Goal: Obtain resource: Download file/media

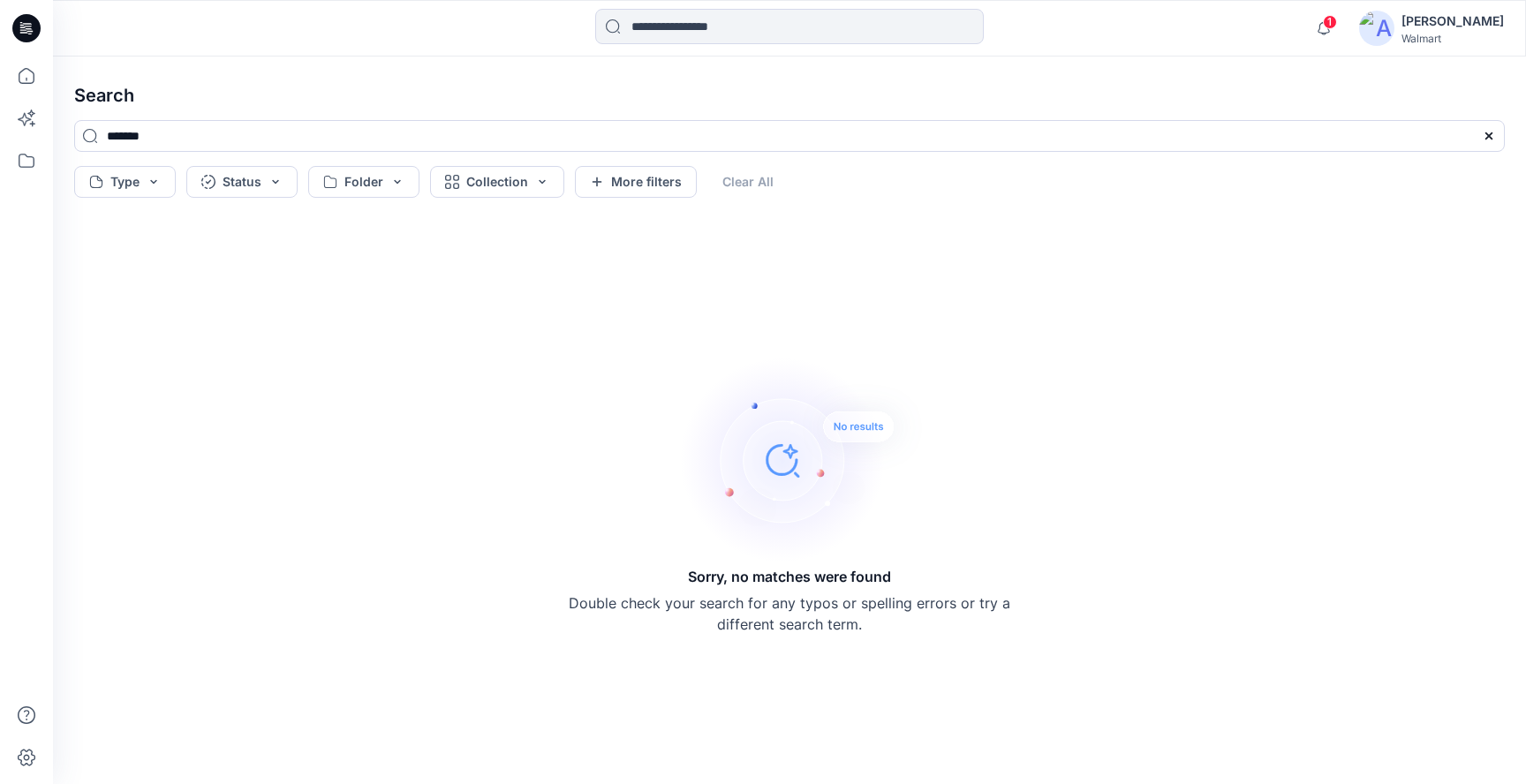
click at [45, 34] on div at bounding box center [26, 28] width 56 height 56
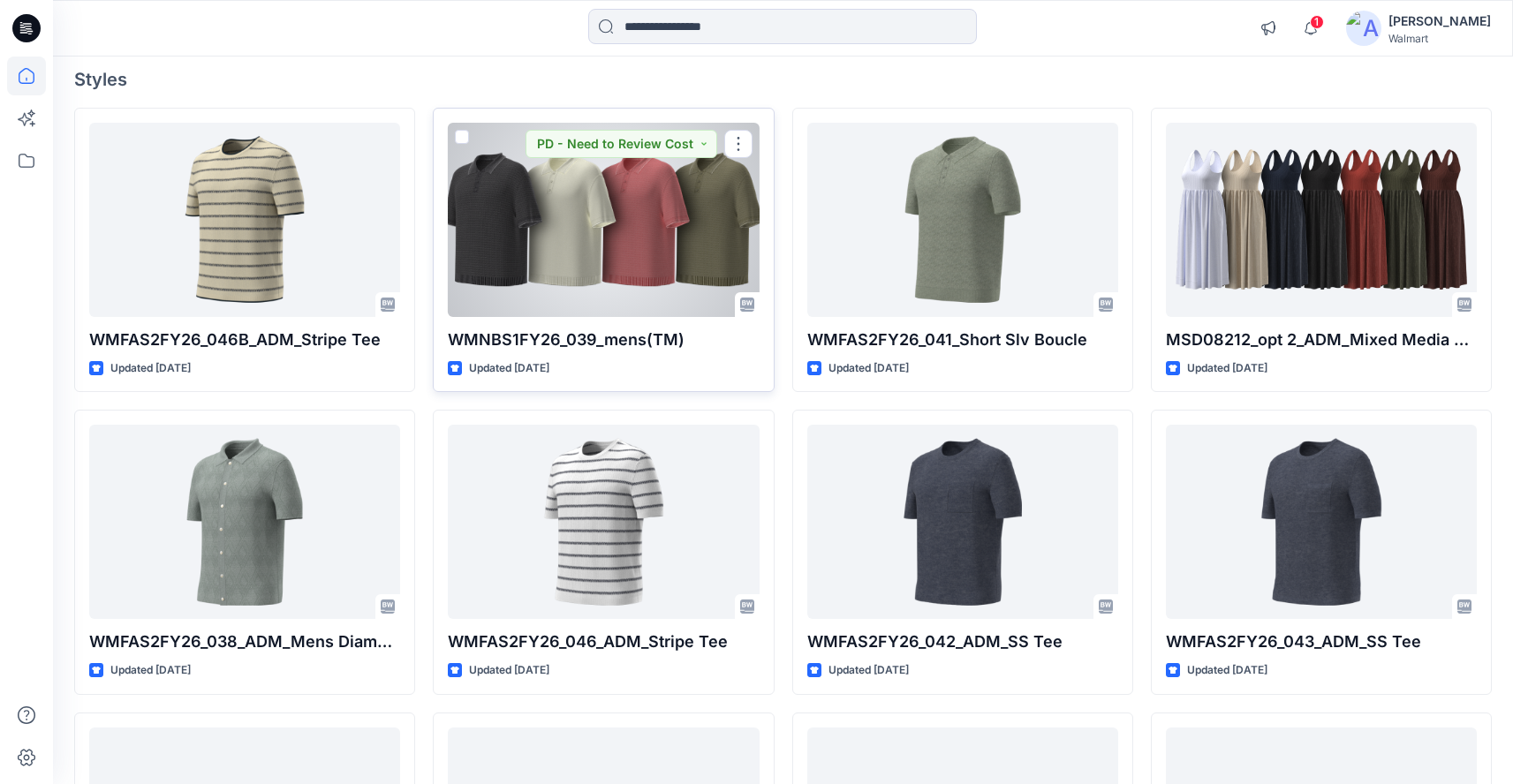
scroll to position [214, 0]
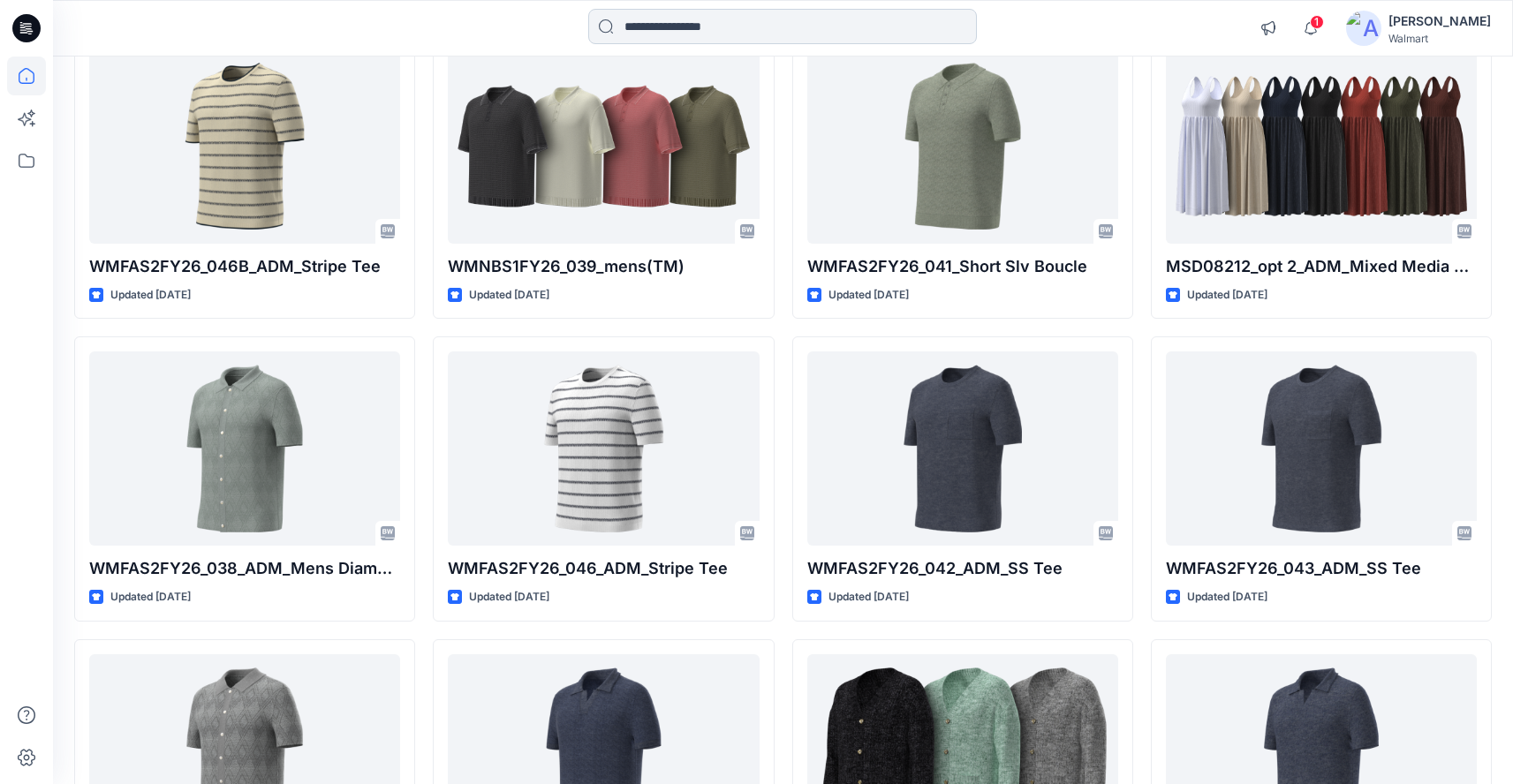
click at [677, 28] on input at bounding box center [782, 27] width 389 height 36
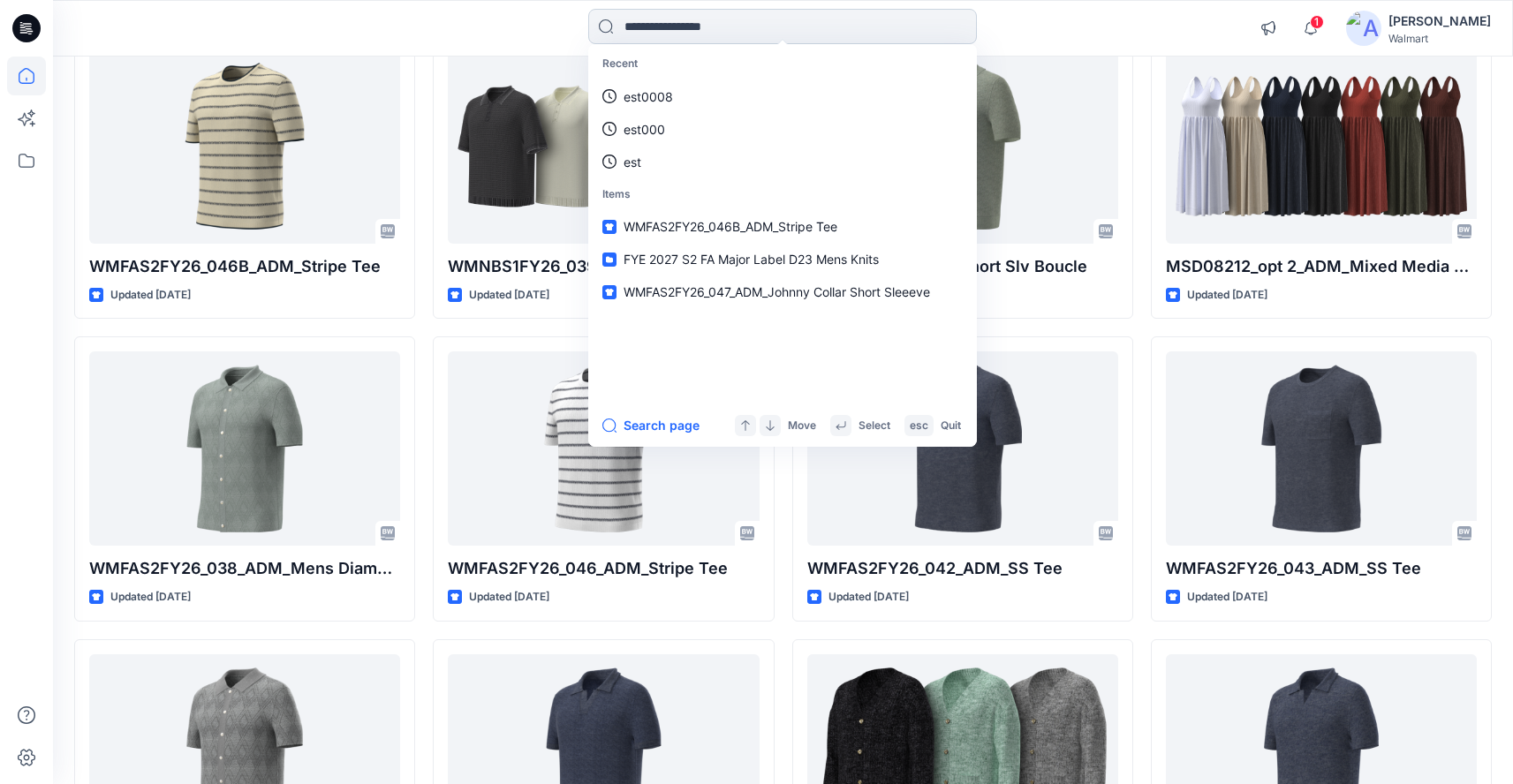
paste input "**********"
type input "**********"
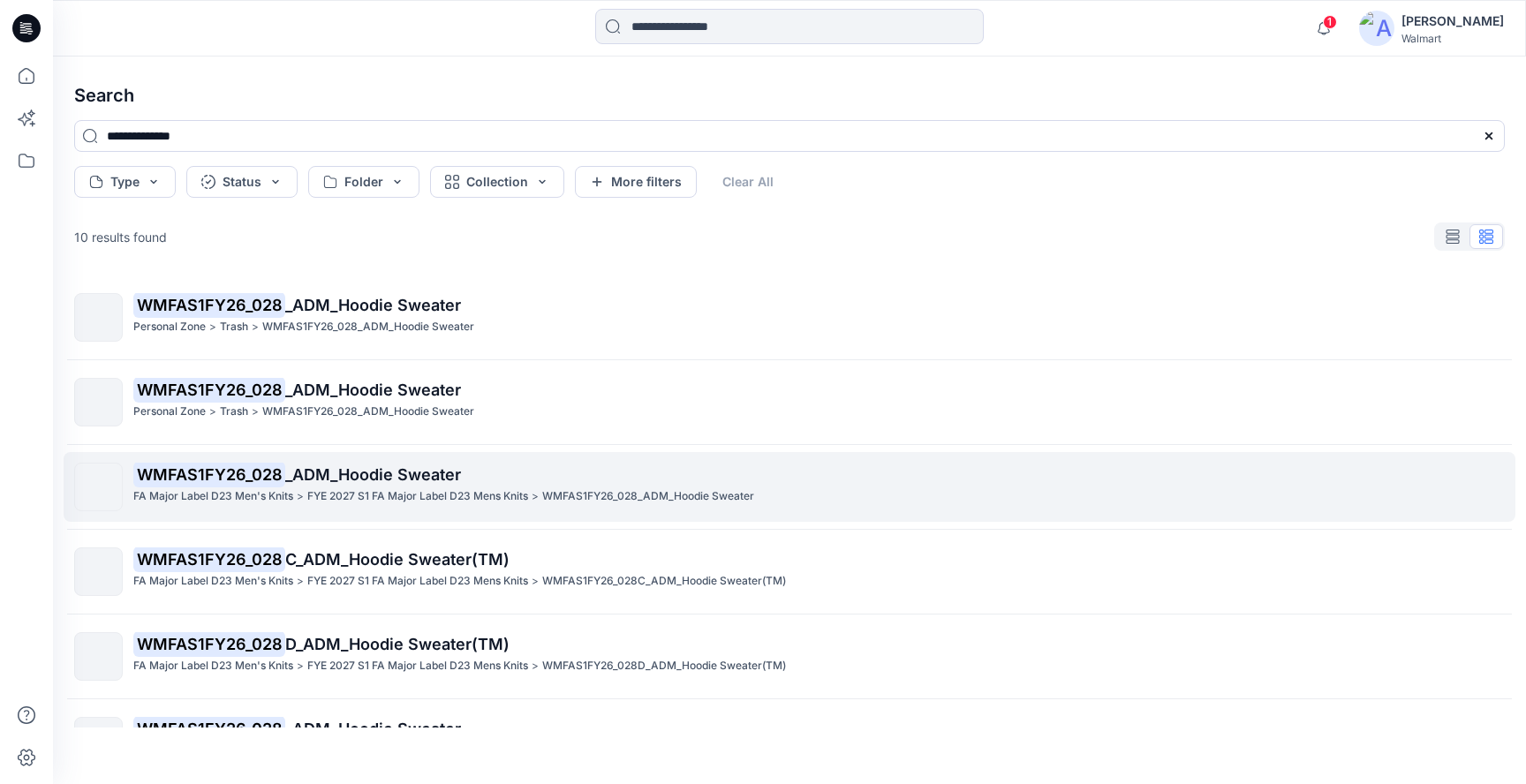
click at [271, 485] on mark "WMFAS1FY26_028" at bounding box center [209, 475] width 152 height 25
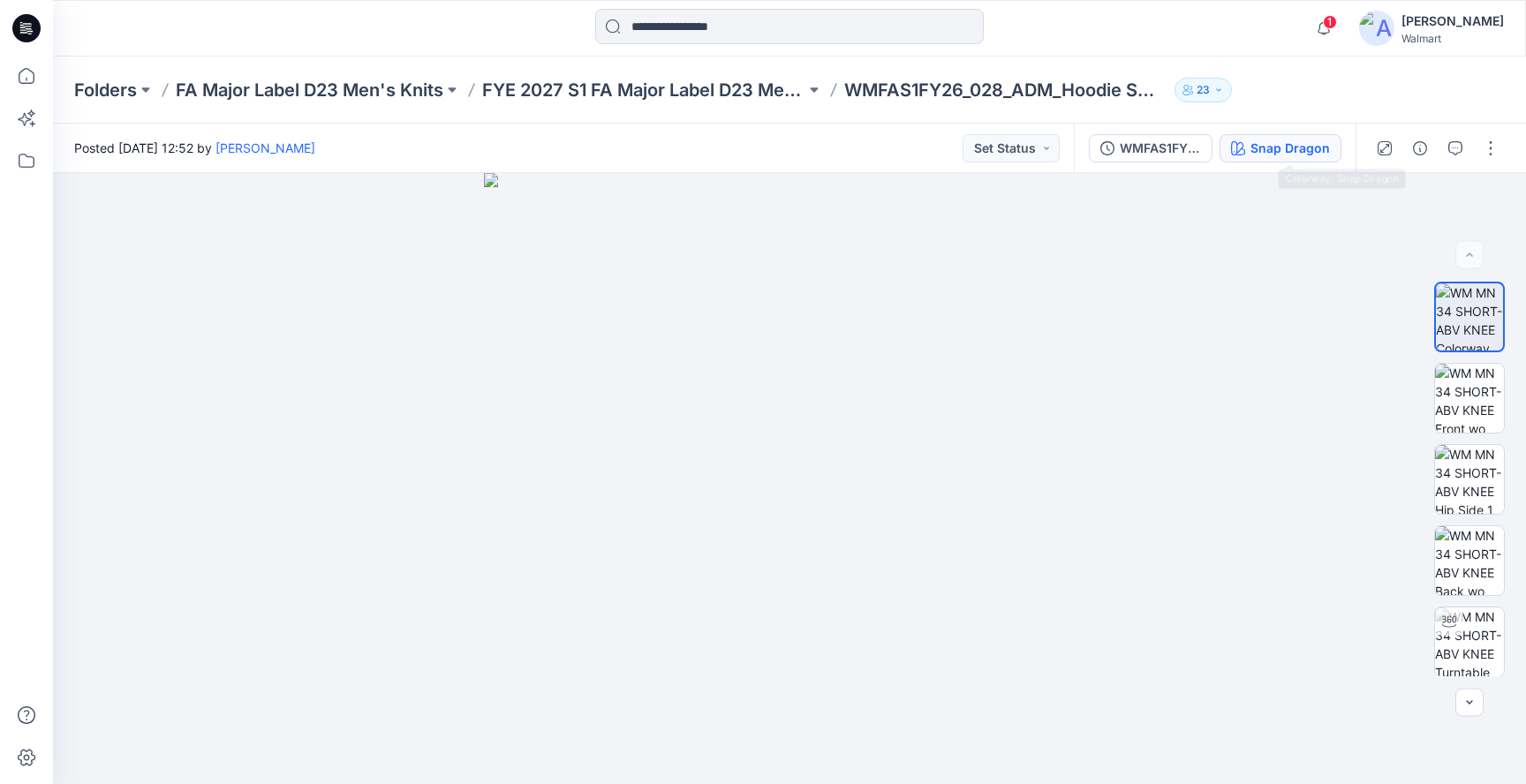
click at [1326, 139] on div "Snap Dragon" at bounding box center [1289, 148] width 80 height 20
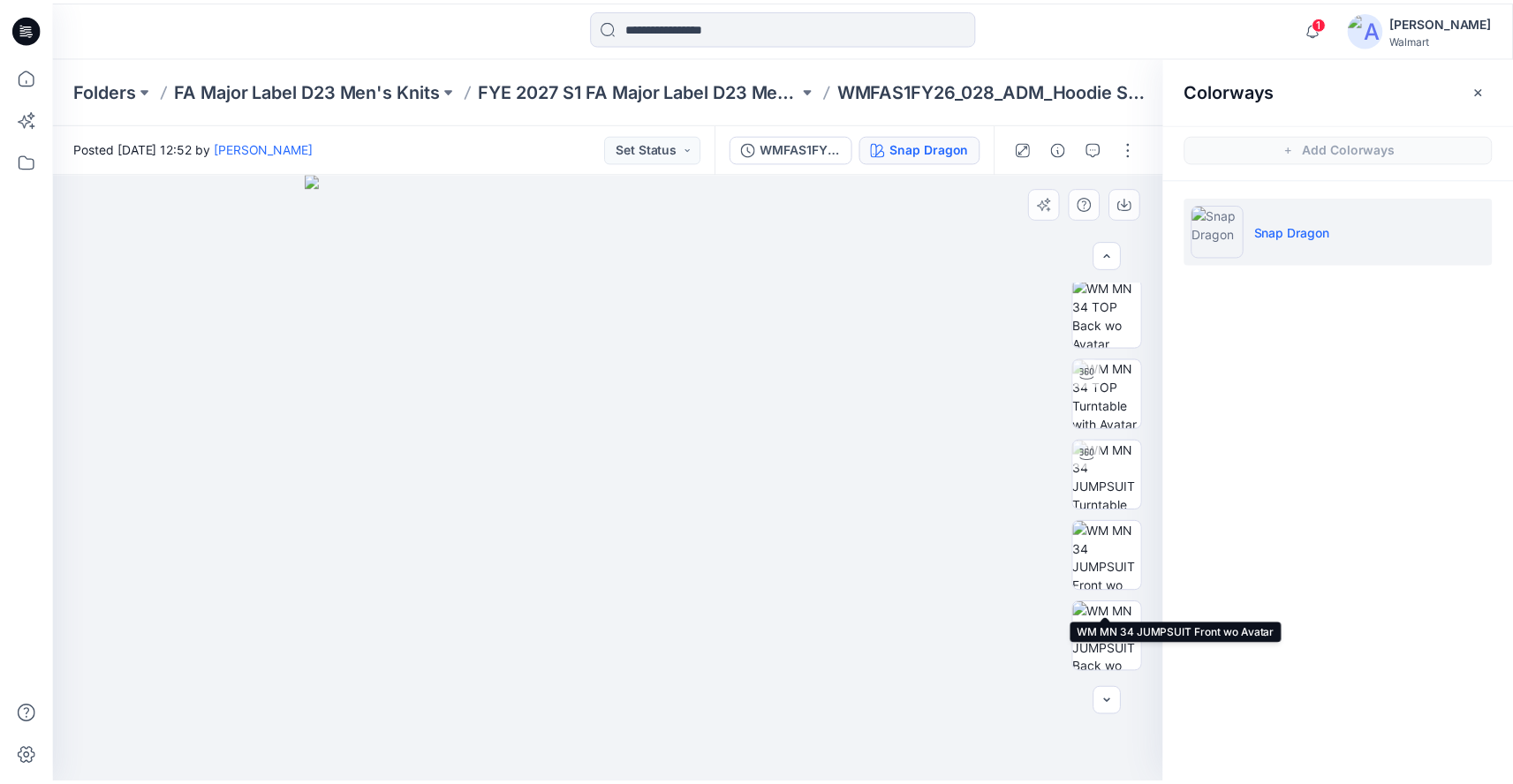
scroll to position [894, 0]
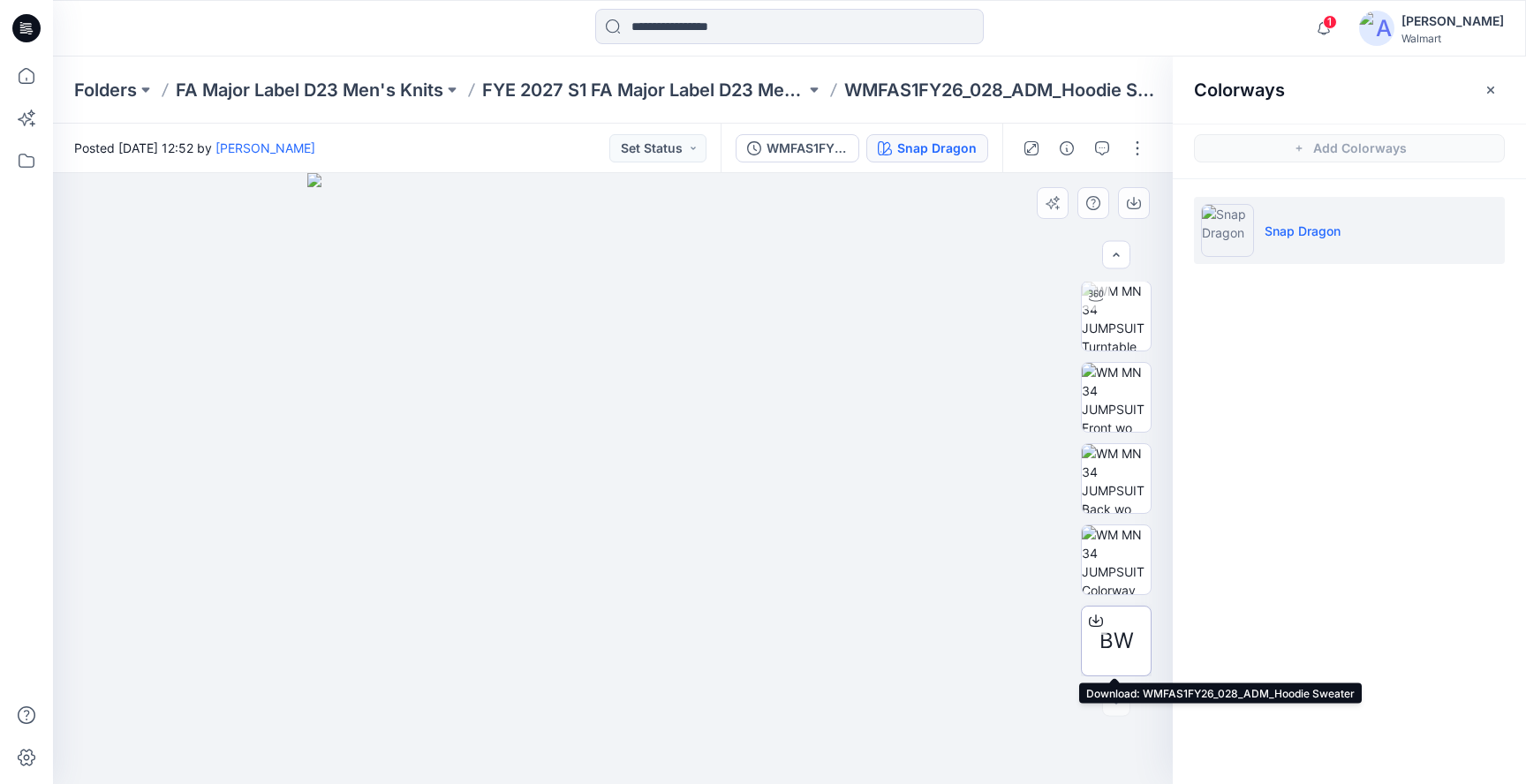
click at [1113, 636] on span "BW" at bounding box center [1117, 641] width 35 height 32
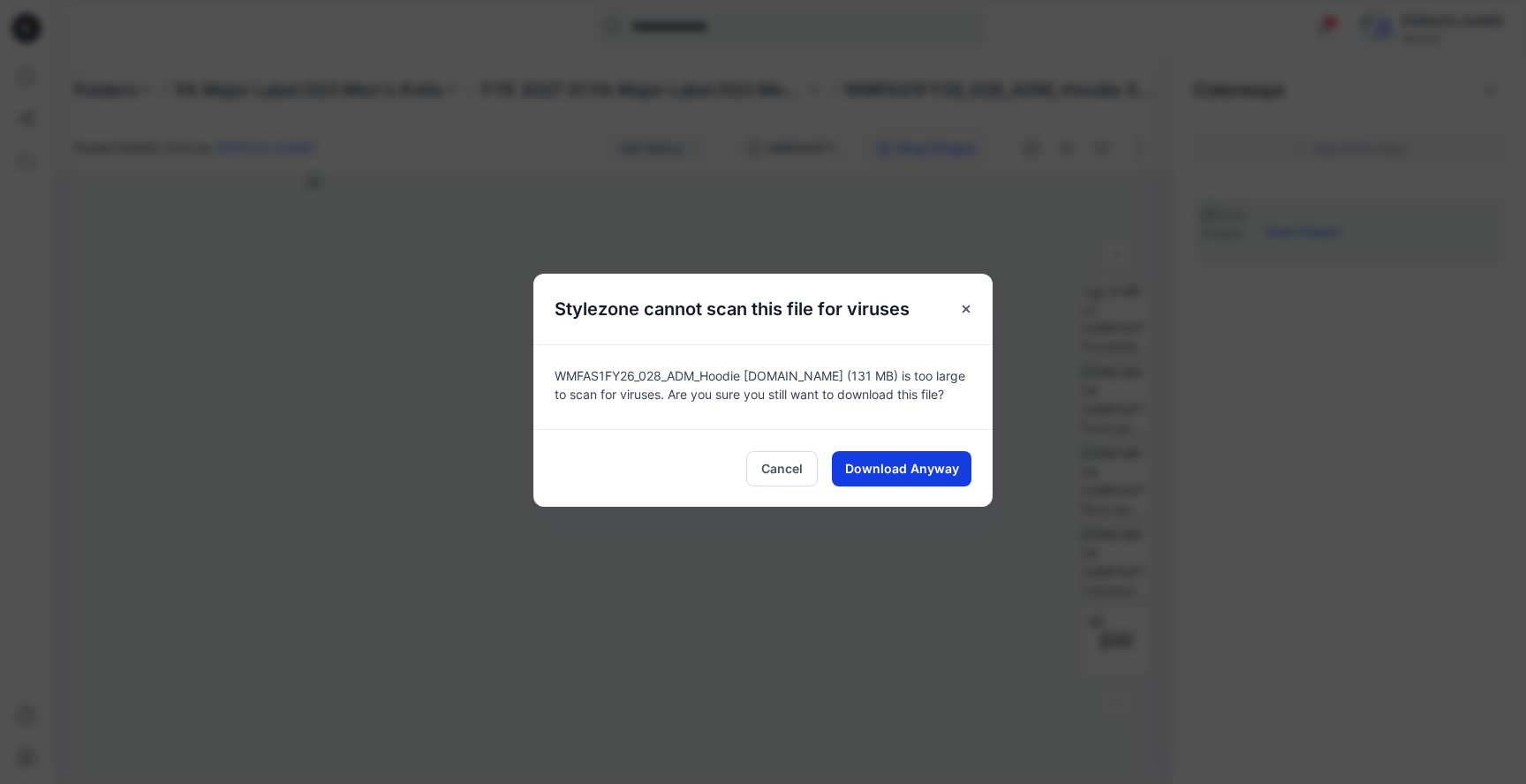
click at [922, 481] on button "Download Anyway" at bounding box center [901, 469] width 139 height 36
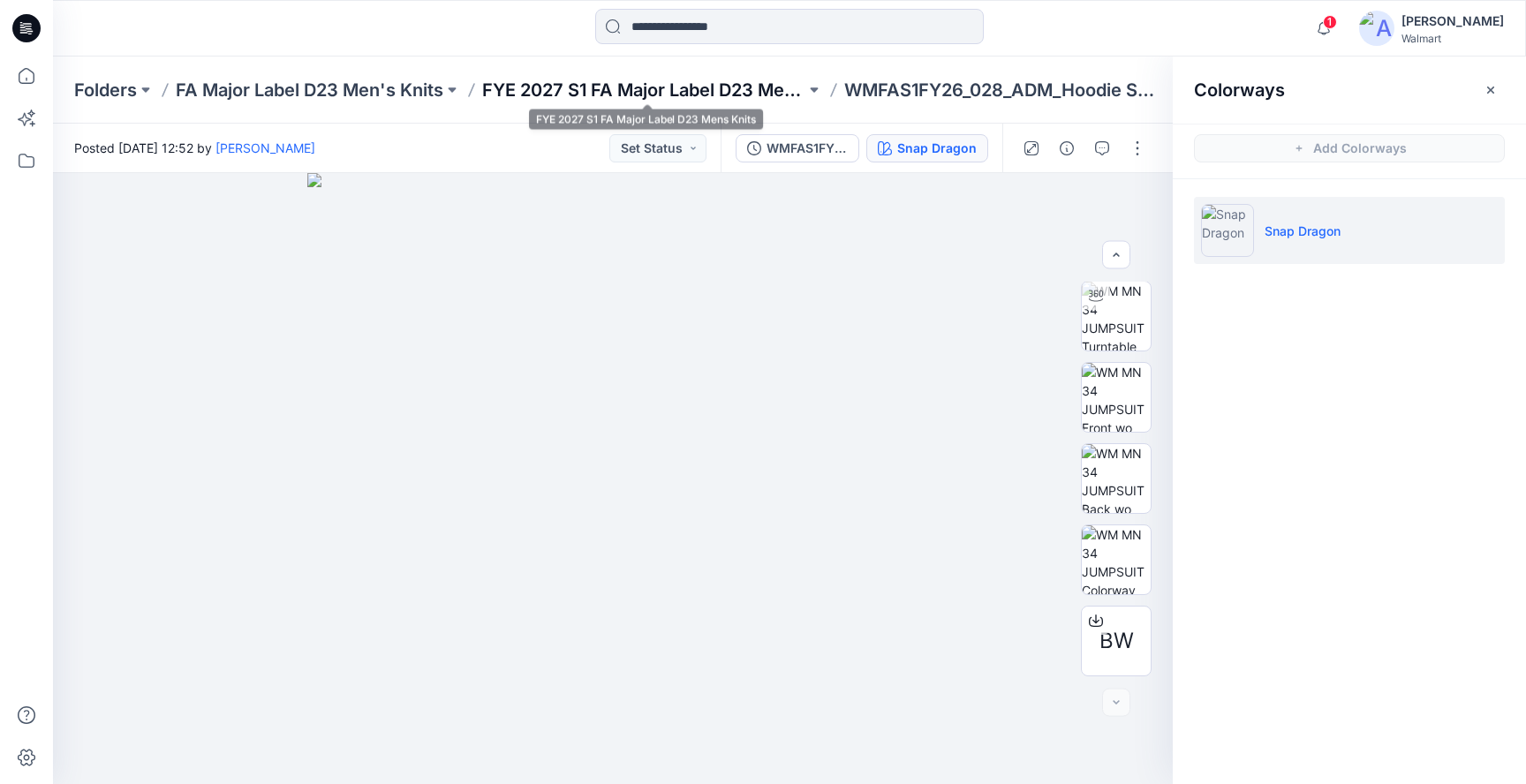
click at [662, 83] on p "FYE 2027 S1 FA Major Label D23 Mens Knits" at bounding box center [643, 90] width 323 height 25
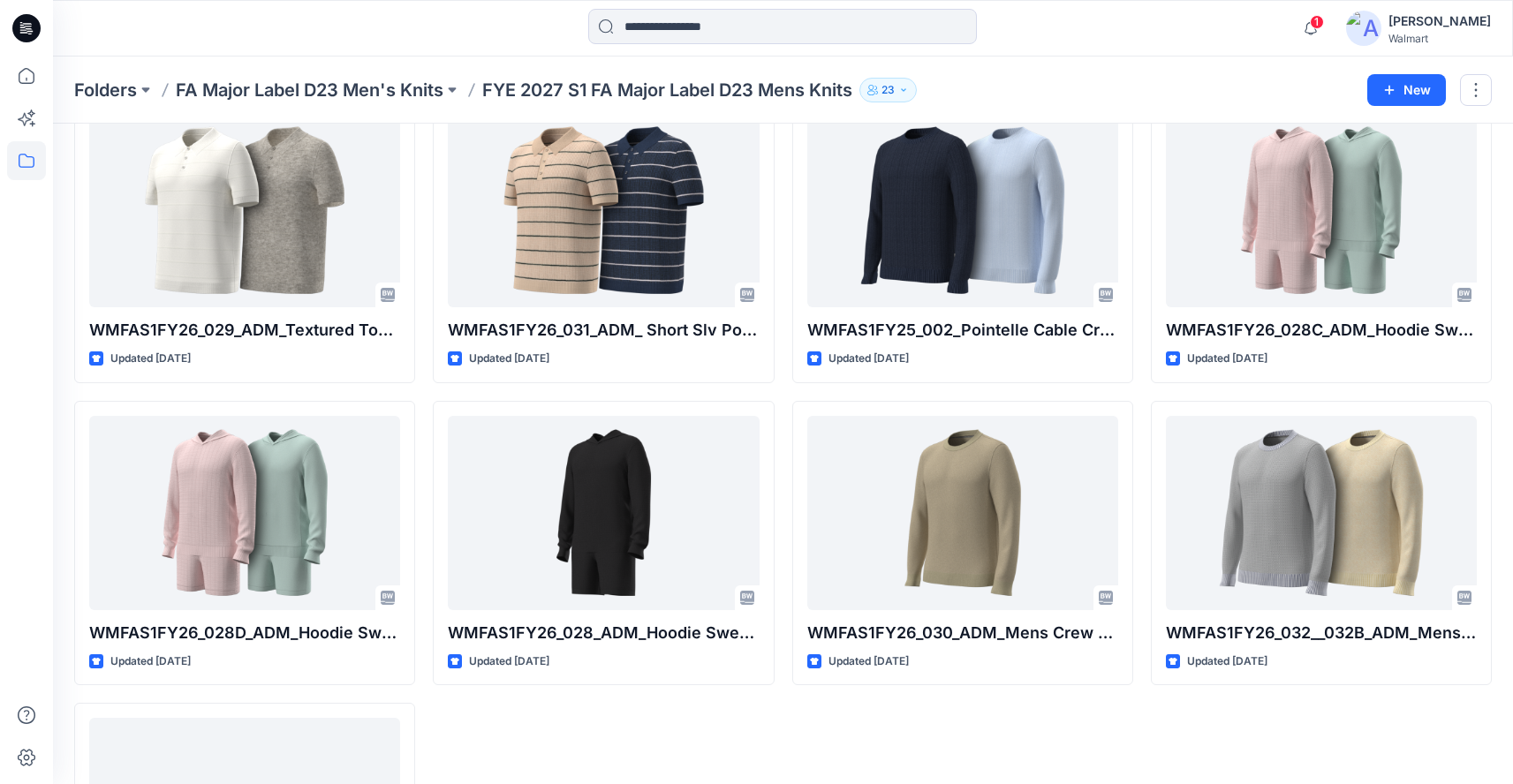
scroll to position [93, 0]
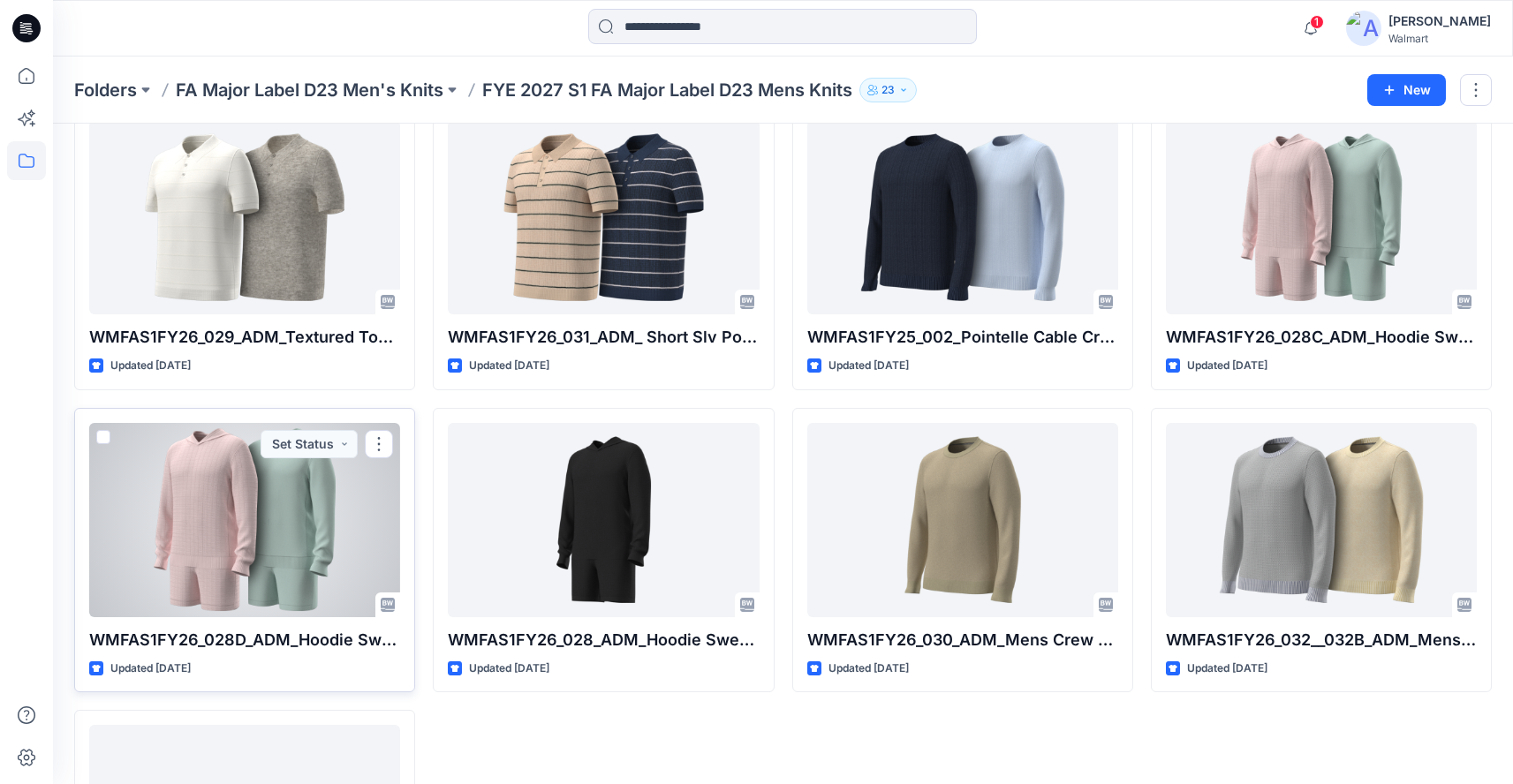
click at [261, 593] on div at bounding box center [245, 519] width 311 height 194
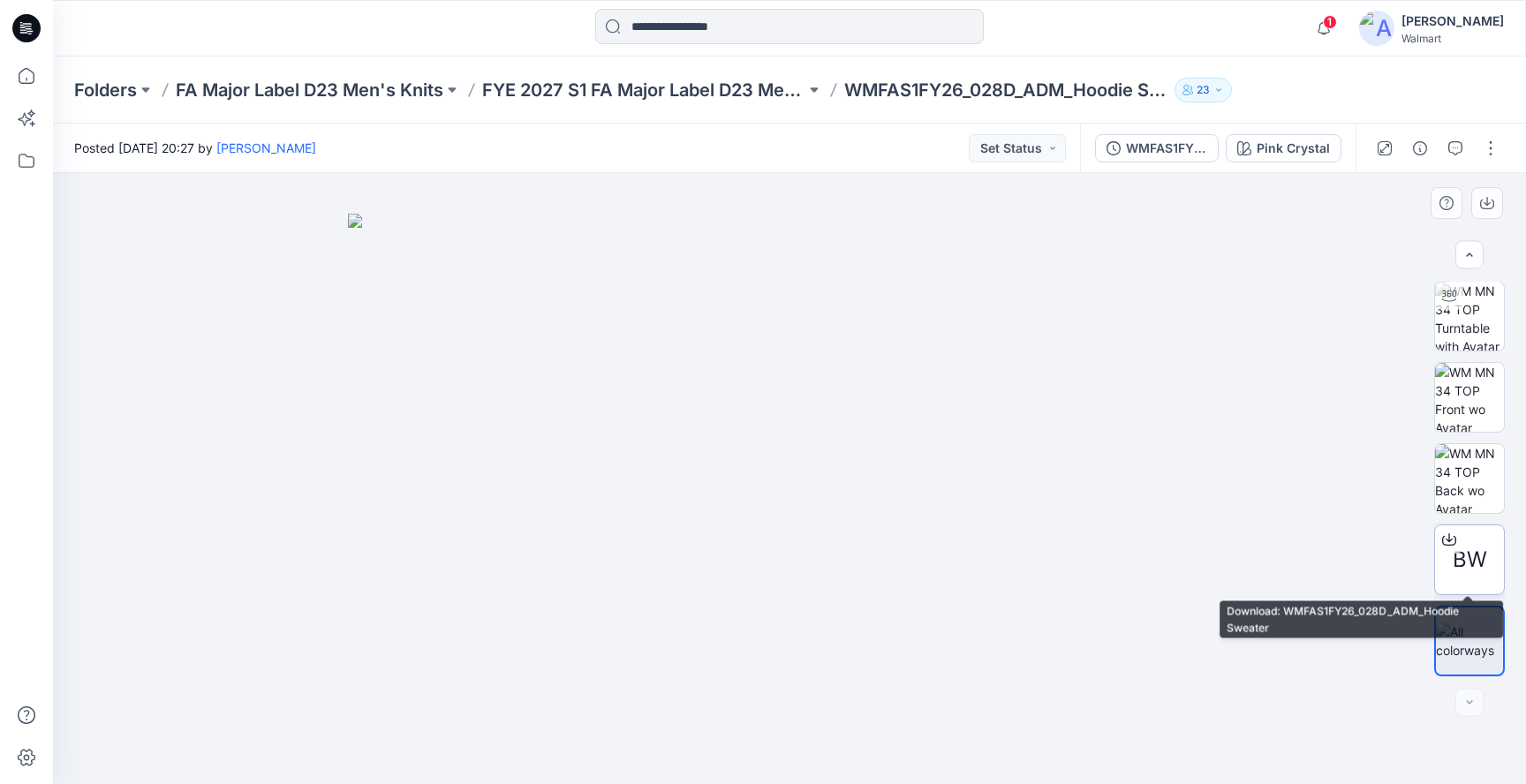
scroll to position [732, 0]
click at [1477, 571] on span "BW" at bounding box center [1470, 560] width 35 height 32
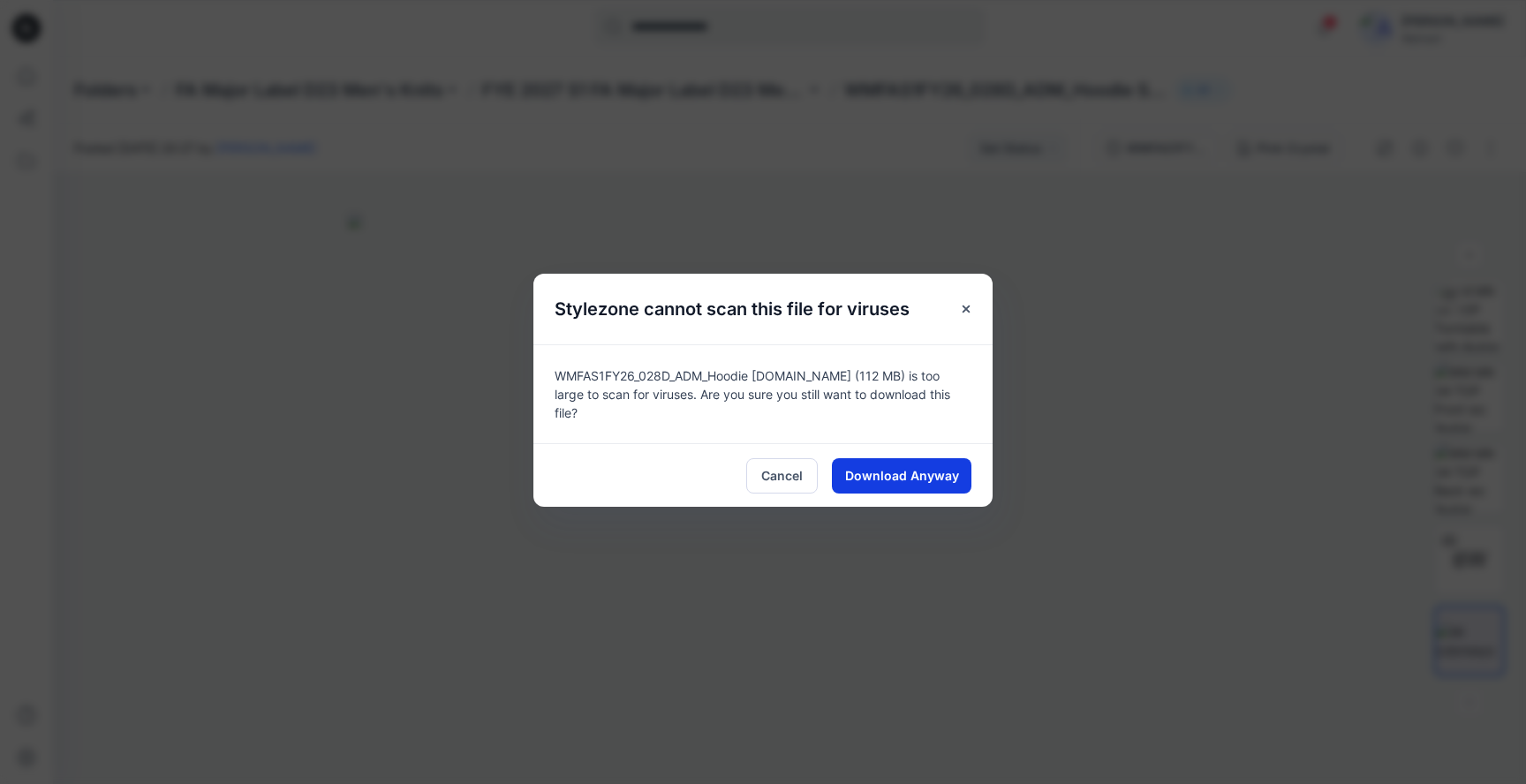
click at [889, 470] on span "Download Anyway" at bounding box center [901, 475] width 114 height 19
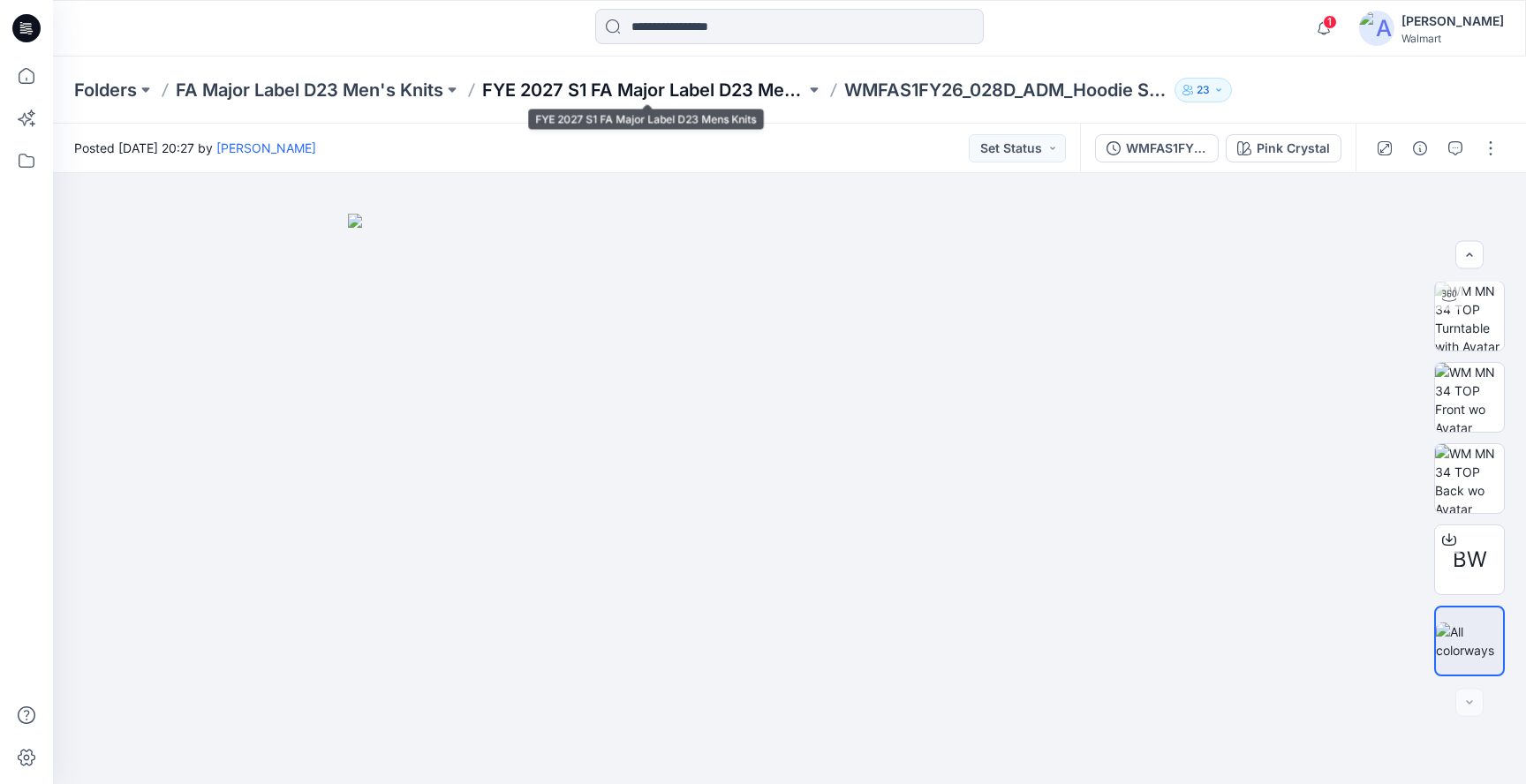
click at [670, 89] on p "FYE 2027 S1 FA Major Label D23 Mens Knits" at bounding box center [643, 90] width 323 height 25
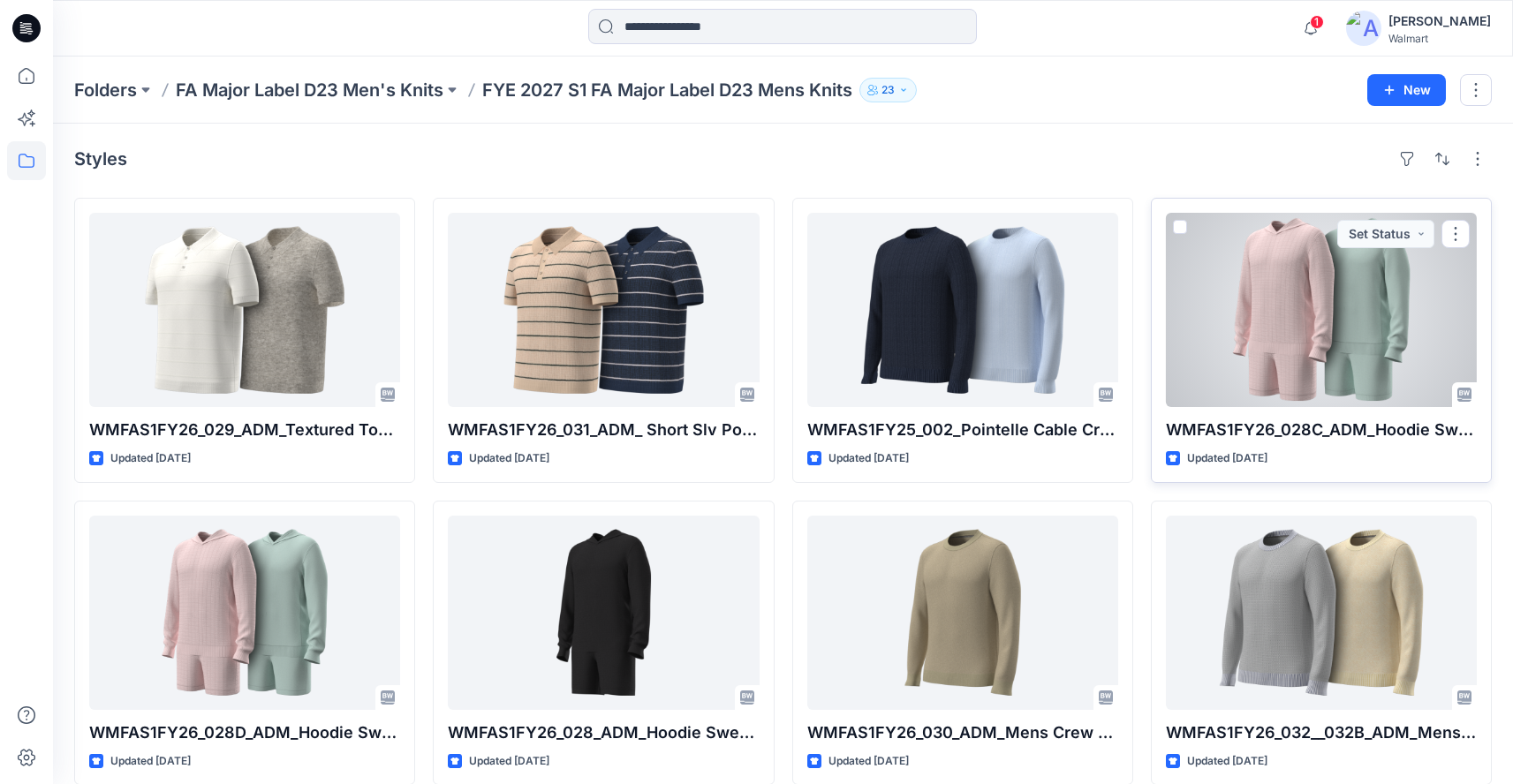
click at [1272, 378] on div at bounding box center [1322, 309] width 311 height 194
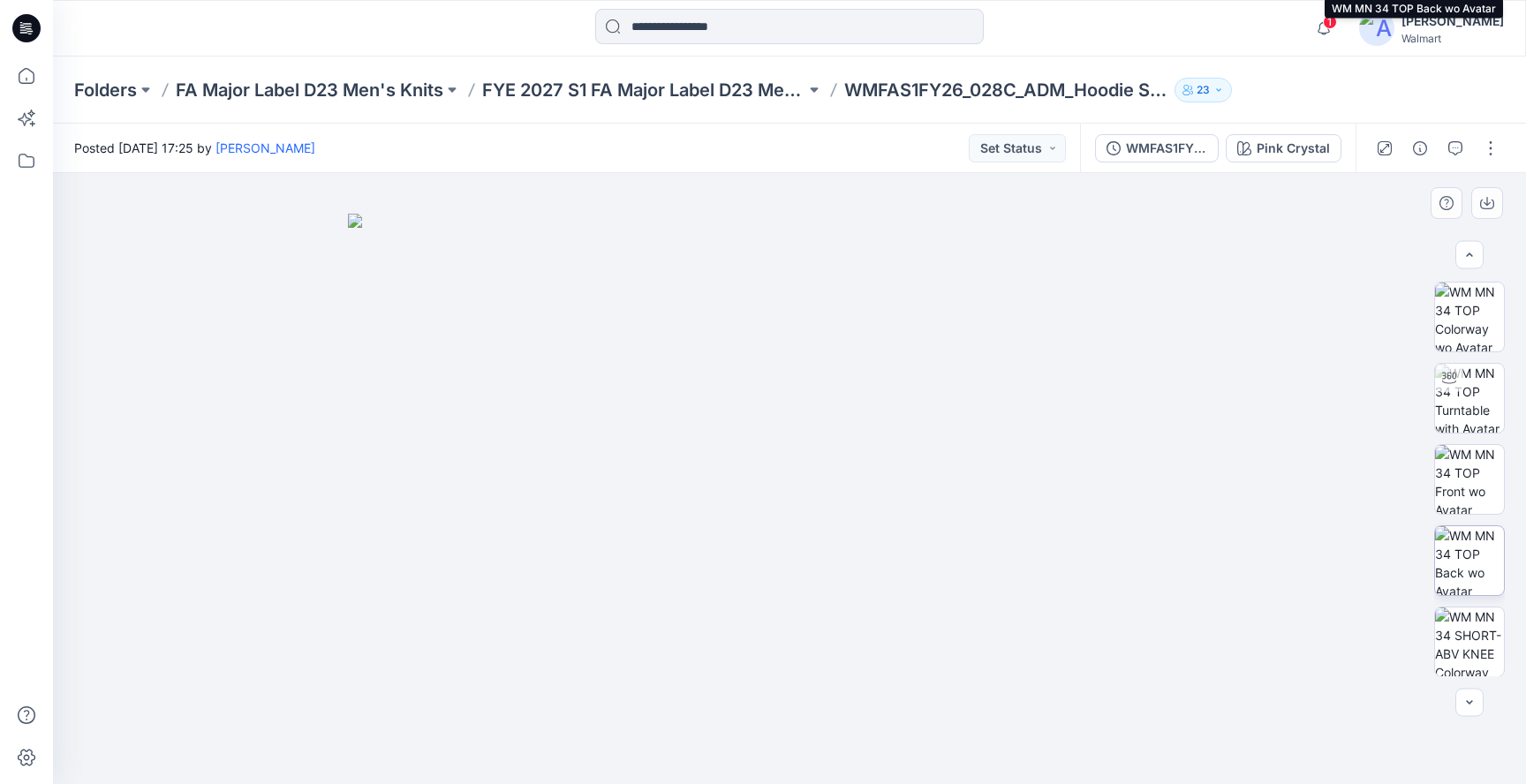
scroll to position [732, 0]
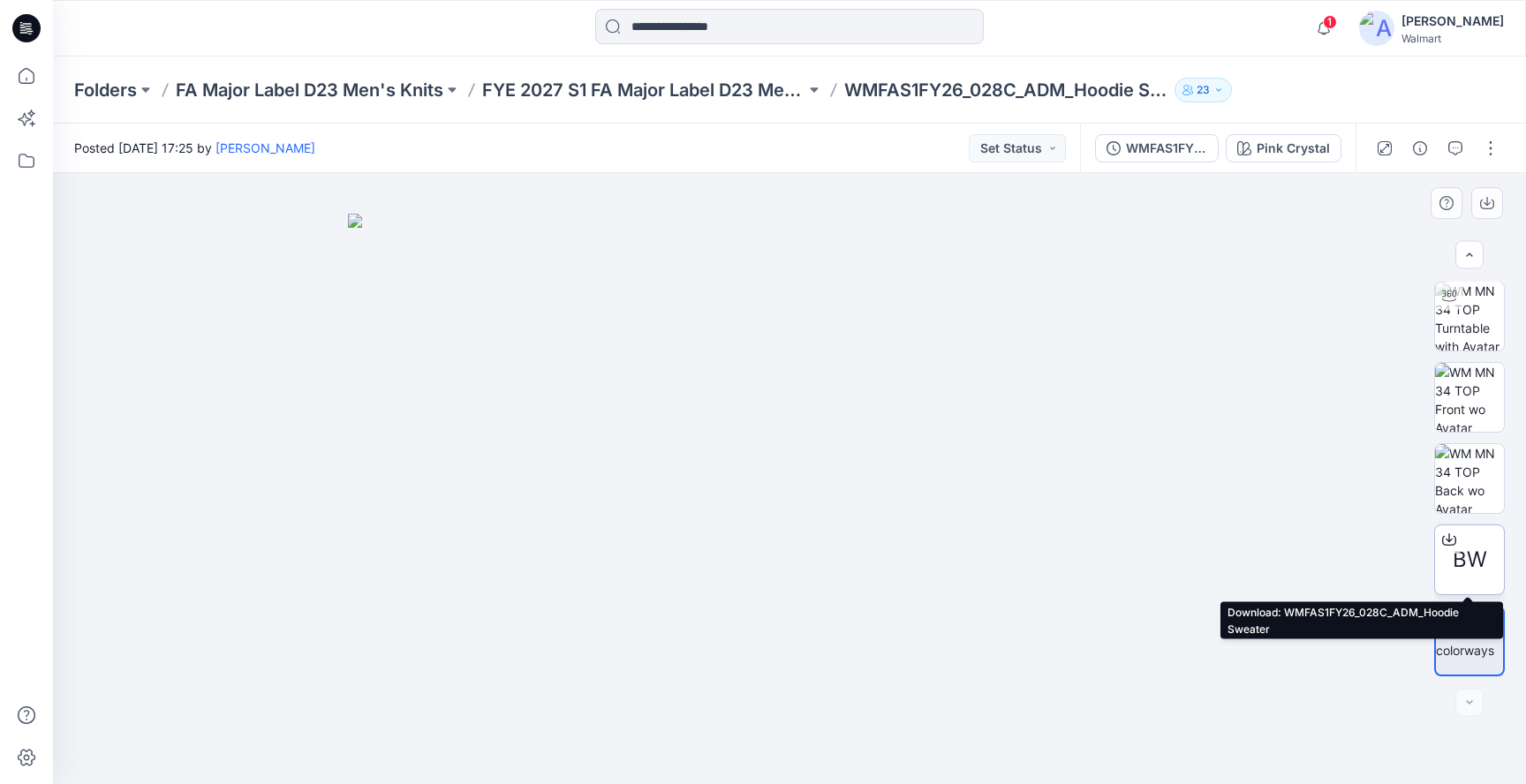
click at [1471, 548] on span "BW" at bounding box center [1470, 560] width 35 height 32
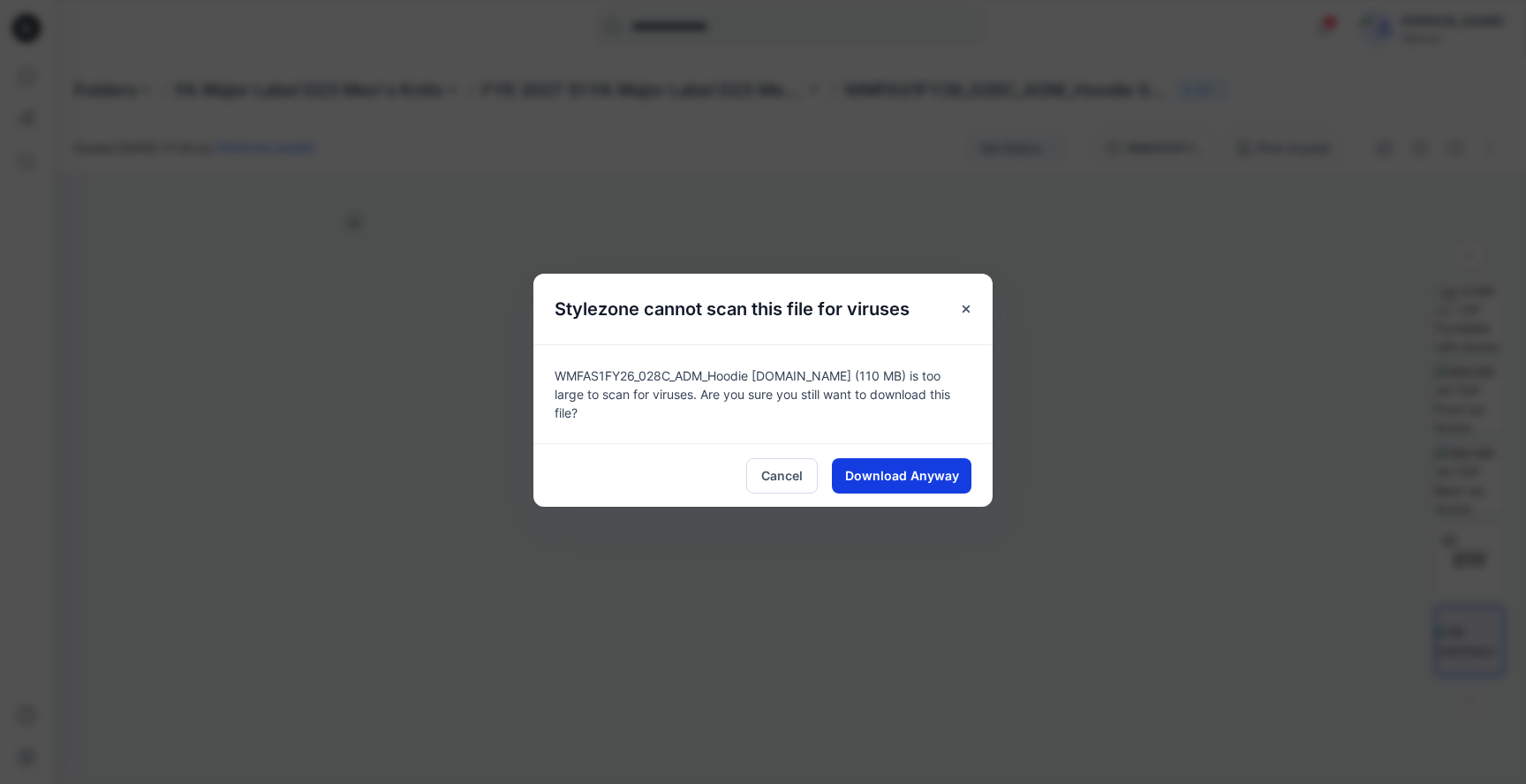
click at [956, 466] on span "Download Anyway" at bounding box center [901, 475] width 114 height 19
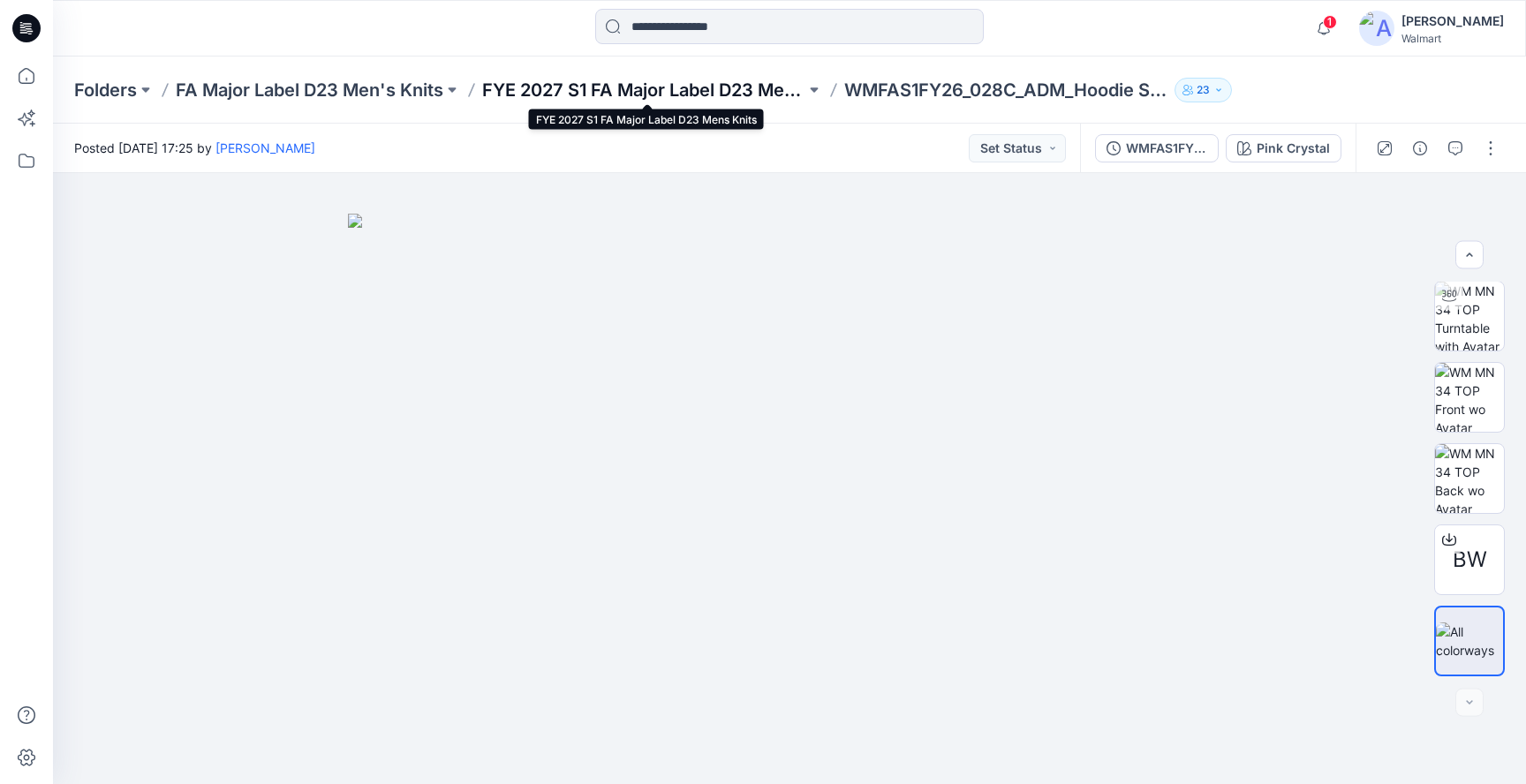
click at [648, 96] on p "FYE 2027 S1 FA Major Label D23 Mens Knits" at bounding box center [643, 90] width 323 height 25
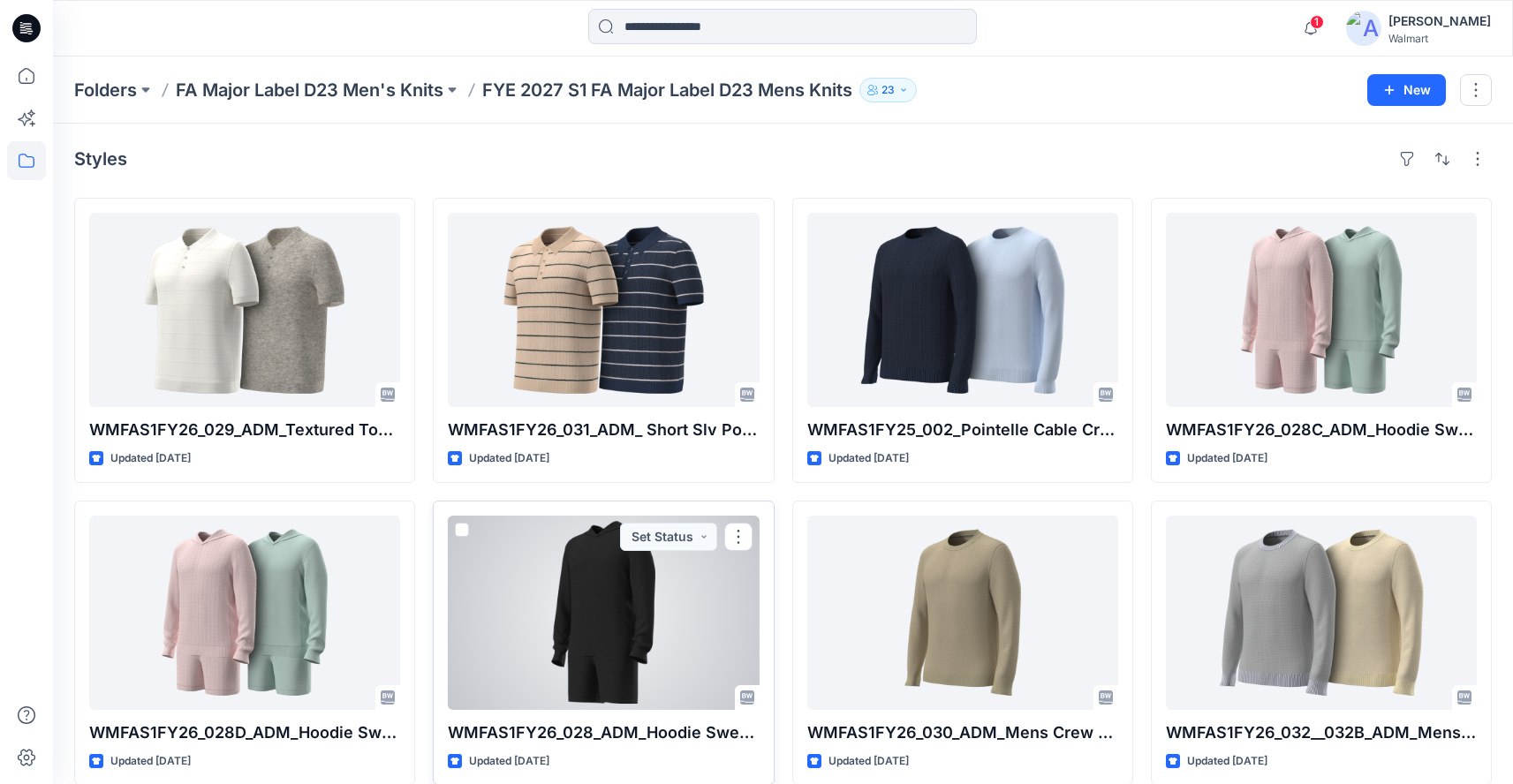
click at [618, 659] on div at bounding box center [604, 612] width 311 height 194
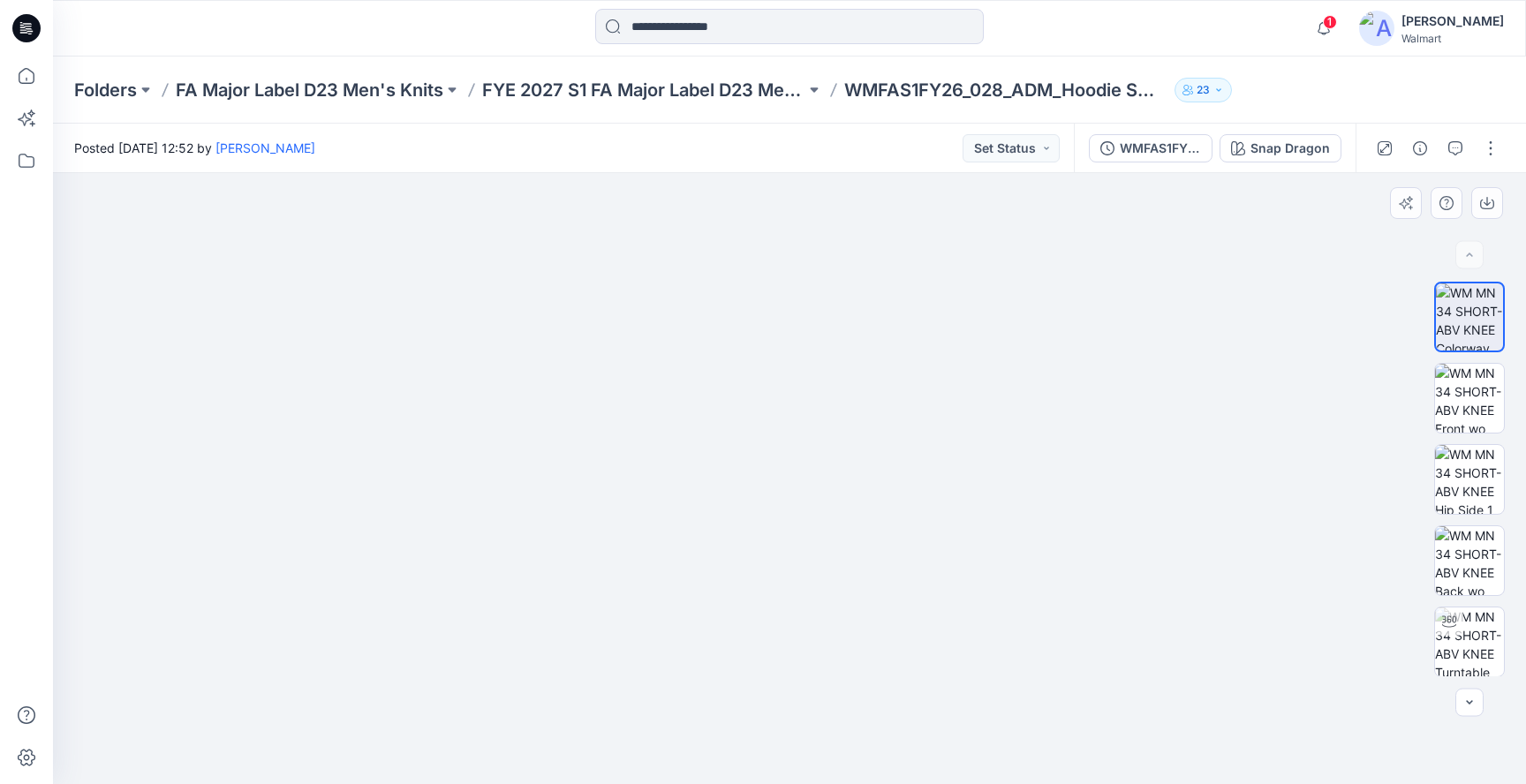
drag, startPoint x: 764, startPoint y: 481, endPoint x: 741, endPoint y: 532, distance: 55.9
click at [741, 532] on img at bounding box center [789, 453] width 883 height 661
